Goal: Information Seeking & Learning: Learn about a topic

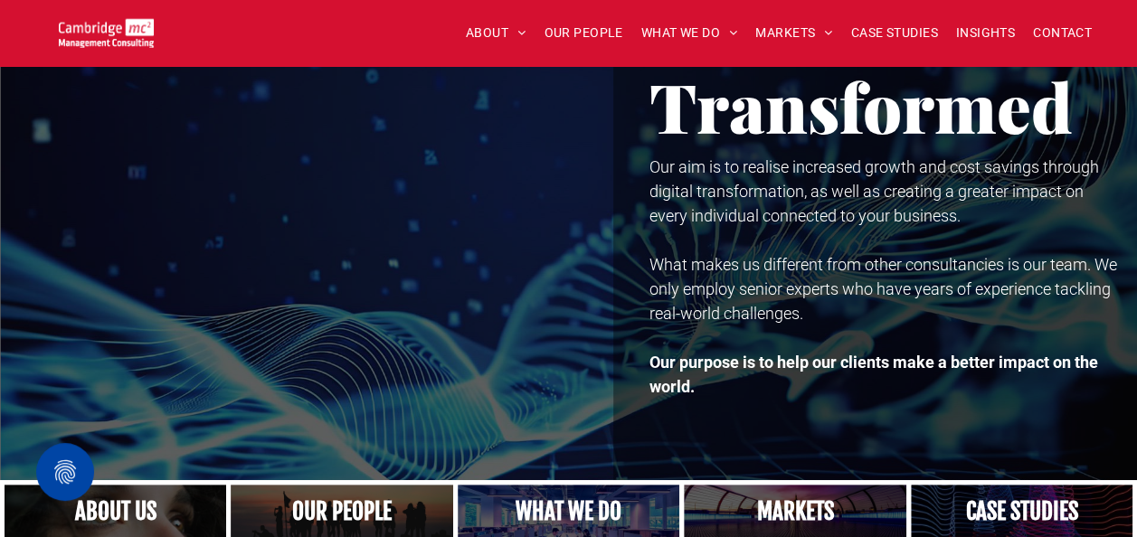
scroll to position [90, 0]
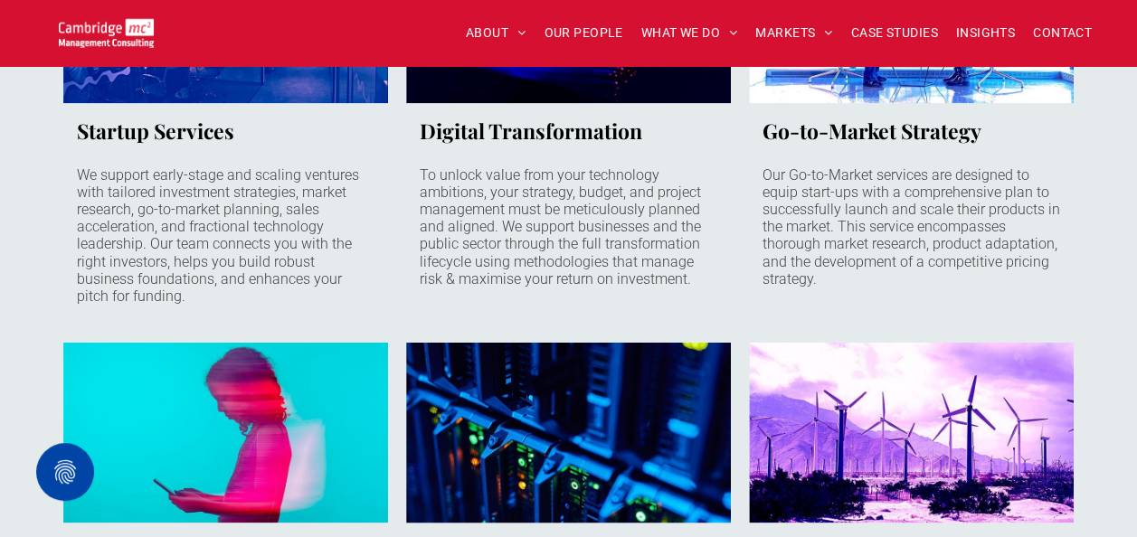
scroll to position [1833, 0]
